Goal: Transaction & Acquisition: Download file/media

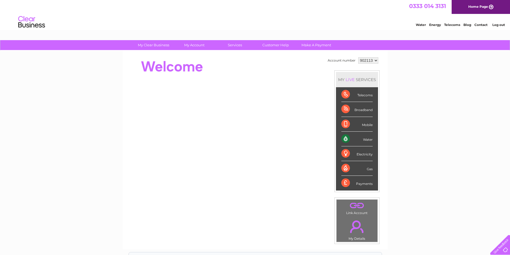
click at [376, 61] on select "902113 923348 953868" at bounding box center [368, 60] width 20 height 6
click at [358, 57] on select "902113 923348 953868" at bounding box center [368, 60] width 20 height 6
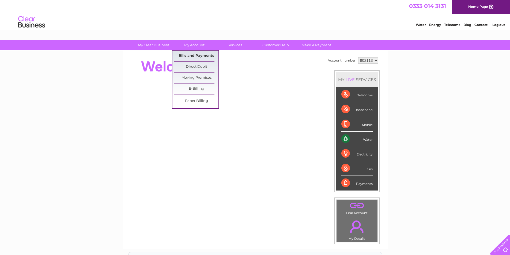
click at [192, 55] on link "Bills and Payments" at bounding box center [196, 56] width 44 height 11
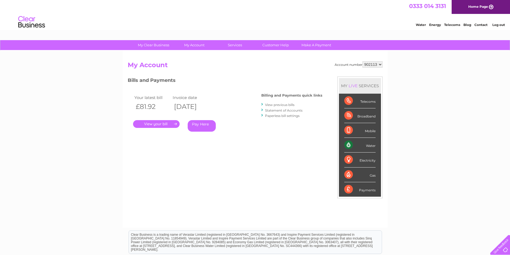
click at [170, 123] on link "." at bounding box center [156, 124] width 47 height 8
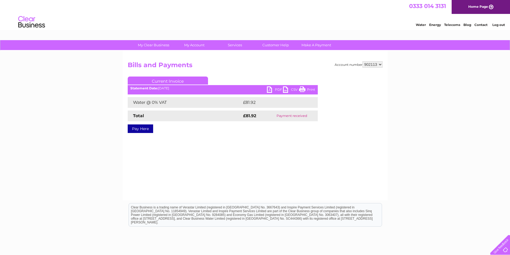
click at [272, 91] on link "PDF" at bounding box center [275, 90] width 16 height 8
click at [381, 64] on select "902113 923348 953868" at bounding box center [372, 64] width 20 height 6
select select "923348"
click at [362, 61] on select "902113 923348 953868" at bounding box center [372, 64] width 20 height 6
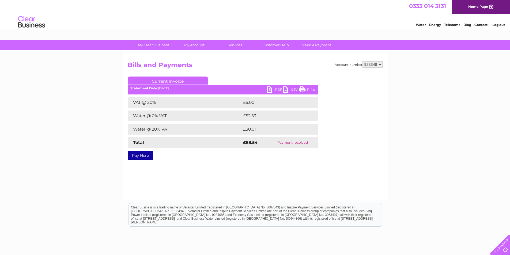
click at [274, 89] on link "PDF" at bounding box center [275, 90] width 16 height 8
click at [381, 66] on select "902113 923348 953868" at bounding box center [372, 64] width 20 height 6
select select "953868"
click at [362, 61] on select "902113 923348 953868" at bounding box center [372, 64] width 20 height 6
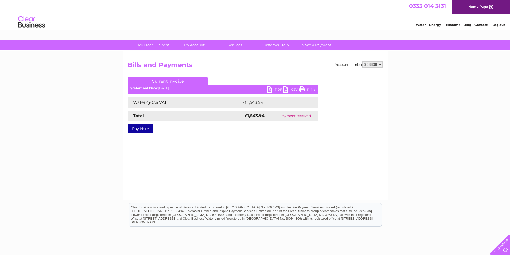
click at [273, 88] on link "PDF" at bounding box center [275, 90] width 16 height 8
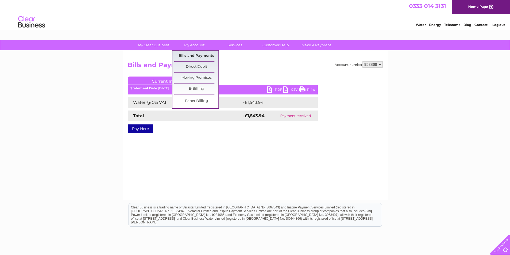
click at [193, 55] on link "Bills and Payments" at bounding box center [196, 56] width 44 height 11
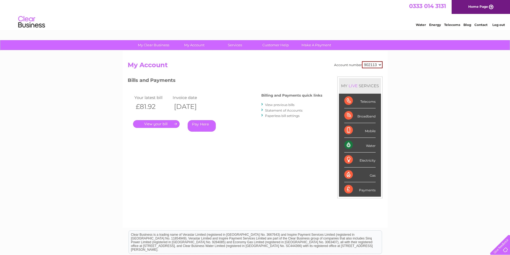
click at [377, 64] on select "902113 923348 953868" at bounding box center [372, 64] width 21 height 7
select select "953868"
click at [362, 61] on select "902113 923348 953868" at bounding box center [372, 64] width 21 height 7
click at [283, 104] on link "View previous bills" at bounding box center [279, 105] width 29 height 4
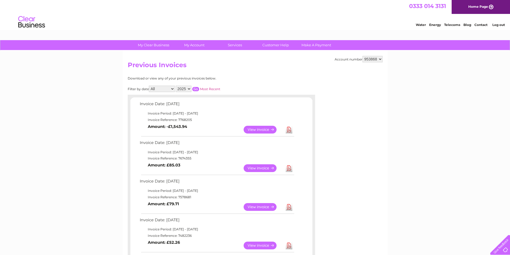
click at [258, 168] on link "View" at bounding box center [263, 168] width 39 height 8
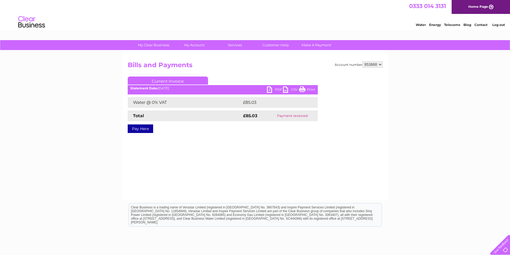
click at [276, 89] on link "PDF" at bounding box center [275, 90] width 16 height 8
click at [381, 64] on select "902113 923348 953868" at bounding box center [372, 64] width 20 height 6
select select "923348"
click at [362, 61] on select "902113 923348 953868" at bounding box center [372, 64] width 20 height 6
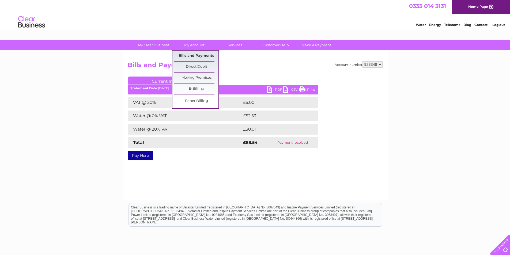
click at [197, 54] on link "Bills and Payments" at bounding box center [196, 56] width 44 height 11
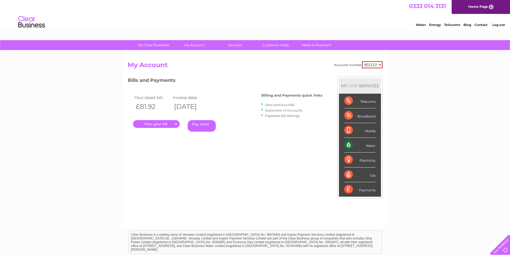
click at [380, 64] on select "902113 923348 953868" at bounding box center [372, 64] width 21 height 7
select select "923348"
click at [362, 61] on select "902113 923348 953868" at bounding box center [372, 64] width 21 height 7
click at [285, 104] on link "View previous bills" at bounding box center [279, 105] width 29 height 4
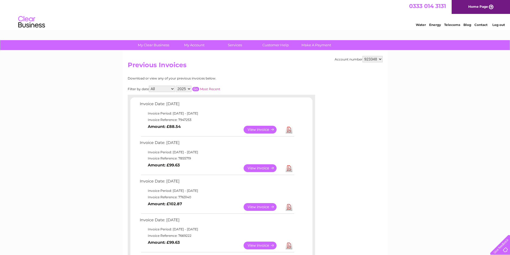
click at [189, 87] on select "2025 2024 2023 2022" at bounding box center [184, 89] width 16 height 6
select select "2024"
click at [176, 86] on select "2025 2024 2023 2022" at bounding box center [184, 89] width 16 height 6
click at [196, 90] on input "button" at bounding box center [195, 89] width 7 height 4
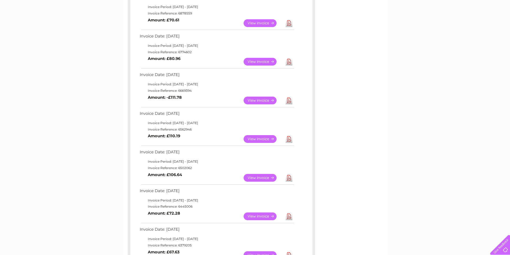
scroll to position [214, 0]
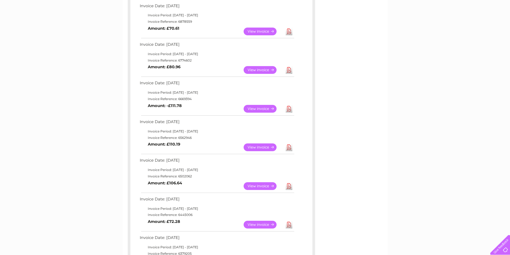
click at [257, 71] on link "View" at bounding box center [263, 70] width 39 height 8
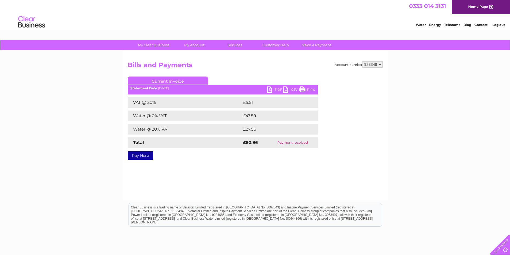
click at [270, 90] on link "PDF" at bounding box center [275, 90] width 16 height 8
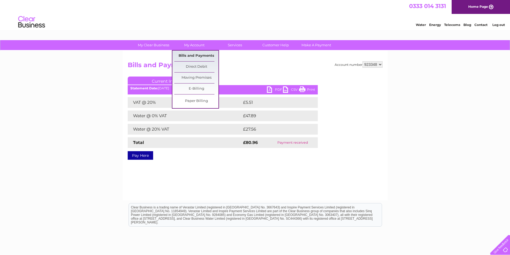
click at [200, 55] on link "Bills and Payments" at bounding box center [196, 56] width 44 height 11
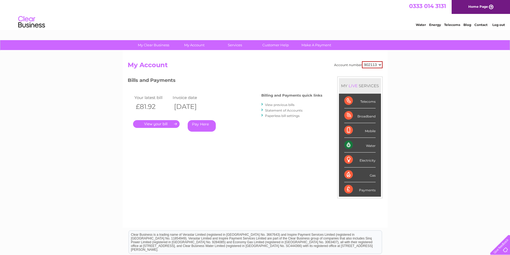
click at [379, 64] on select "902113 923348 953868" at bounding box center [372, 64] width 21 height 7
select select "923348"
click at [362, 61] on select "902113 923348 953868" at bounding box center [372, 64] width 21 height 7
click at [280, 104] on link "View previous bills" at bounding box center [279, 105] width 29 height 4
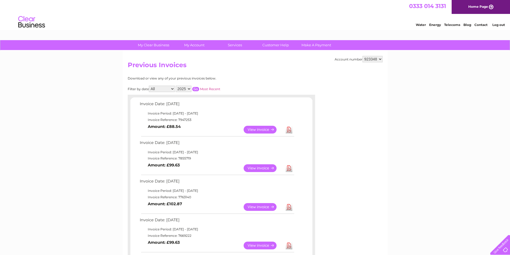
click at [189, 88] on select "2025 2024 2023 2022" at bounding box center [184, 89] width 16 height 6
select select "2024"
click at [176, 86] on select "2025 2024 2023 2022" at bounding box center [184, 89] width 16 height 6
click at [196, 89] on input "button" at bounding box center [195, 89] width 7 height 4
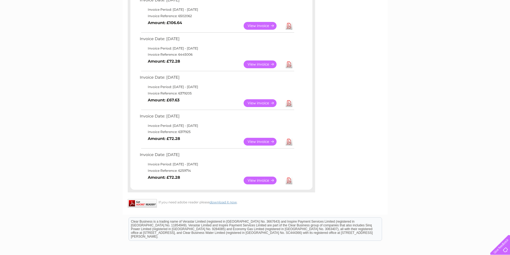
scroll to position [375, 0]
click at [289, 180] on link "Download" at bounding box center [289, 180] width 7 height 8
click at [269, 180] on link "View" at bounding box center [263, 180] width 39 height 8
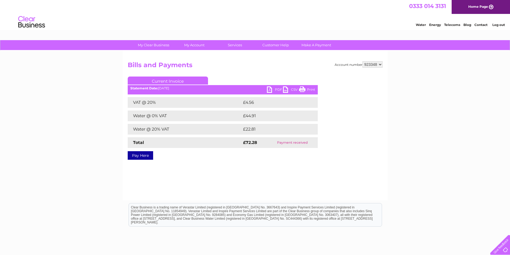
click at [273, 89] on link "PDF" at bounding box center [275, 90] width 16 height 8
